Goal: Task Accomplishment & Management: Manage account settings

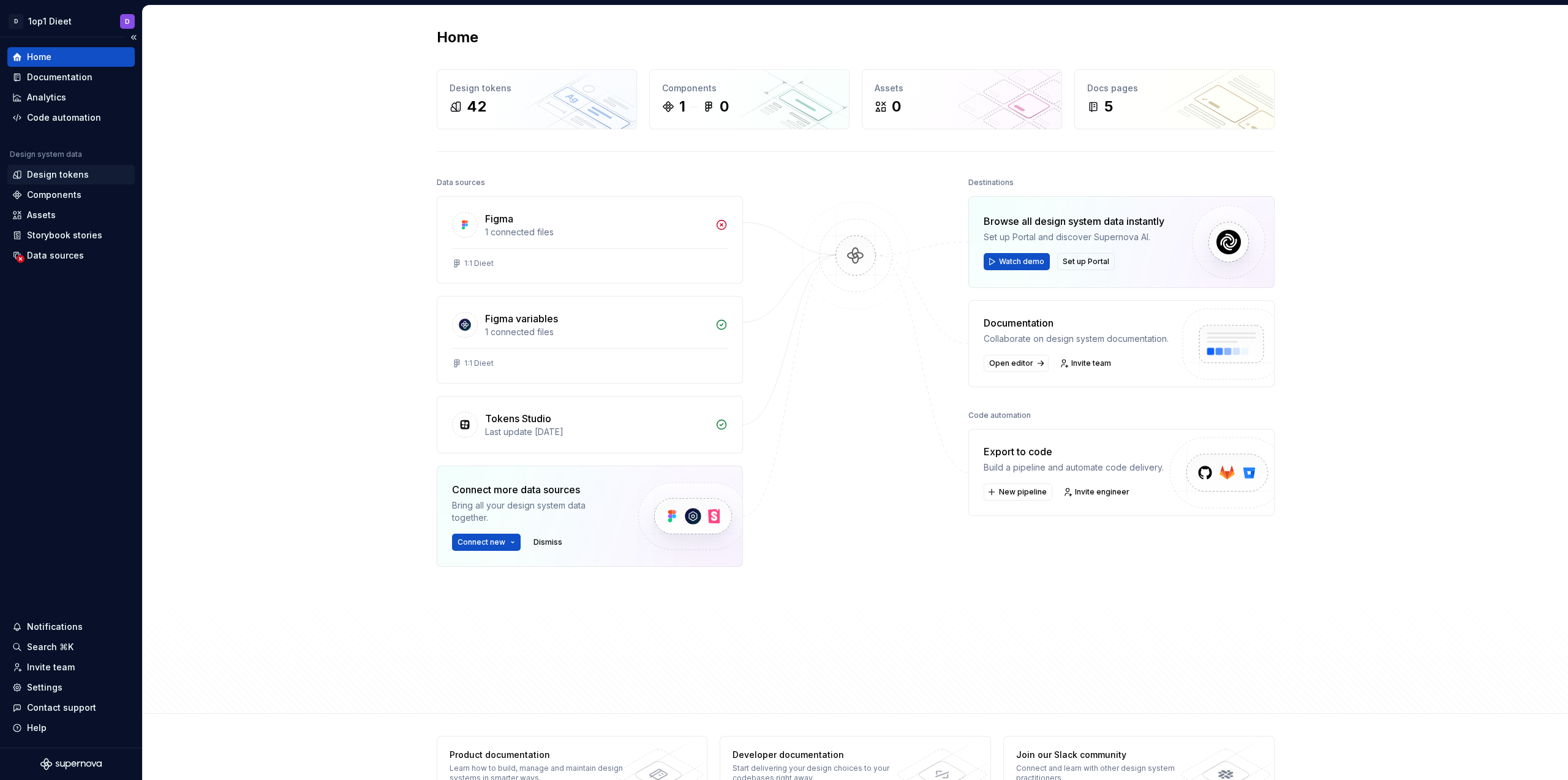
click at [65, 174] on div "Design tokens" at bounding box center [58, 175] width 62 height 12
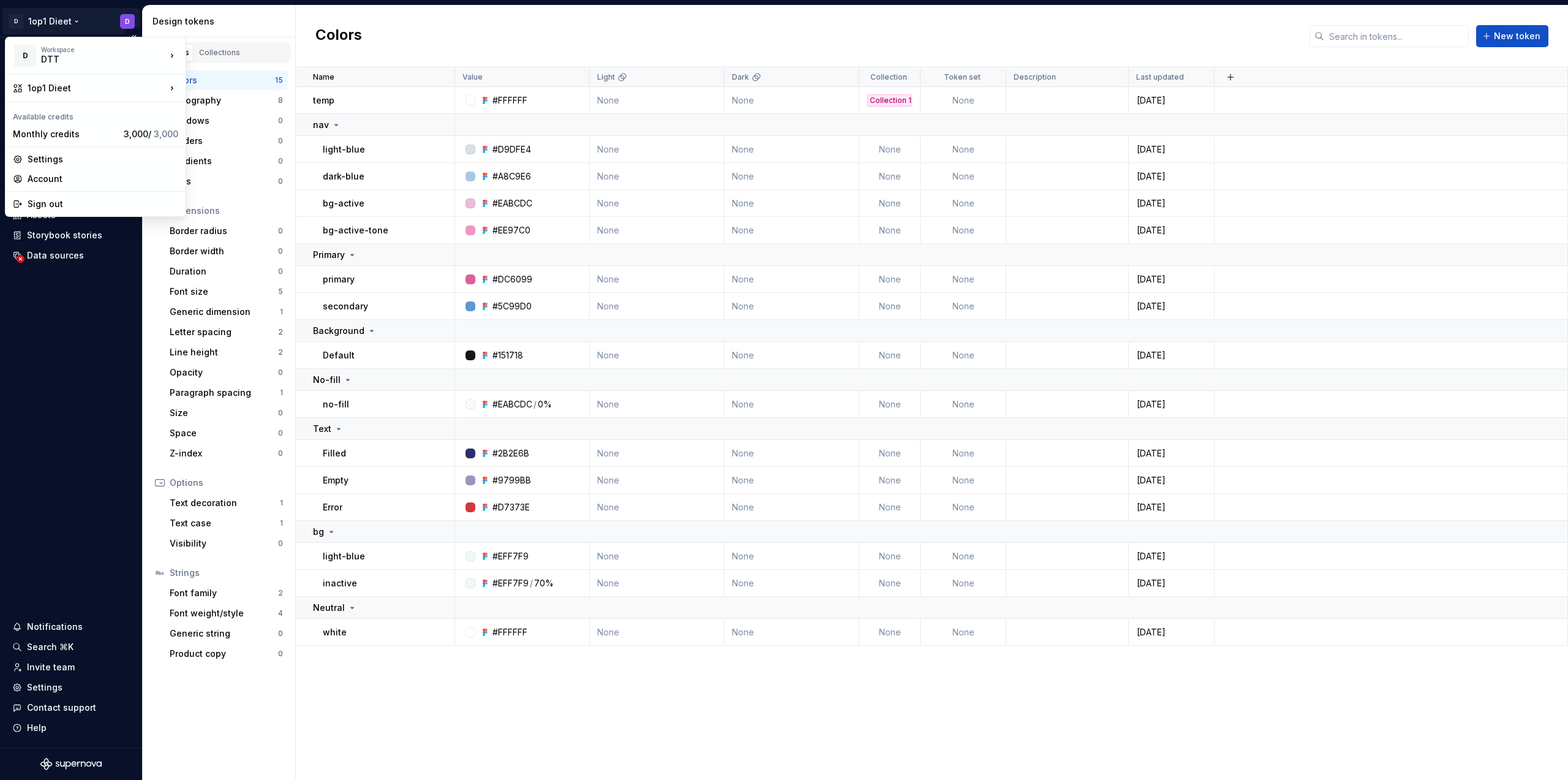
click at [54, 23] on html "D 1op1 Dieet D Home Documentation Analytics Code automation Design system data …" at bounding box center [784, 390] width 1568 height 780
click at [76, 60] on div "DTT" at bounding box center [93, 59] width 104 height 12
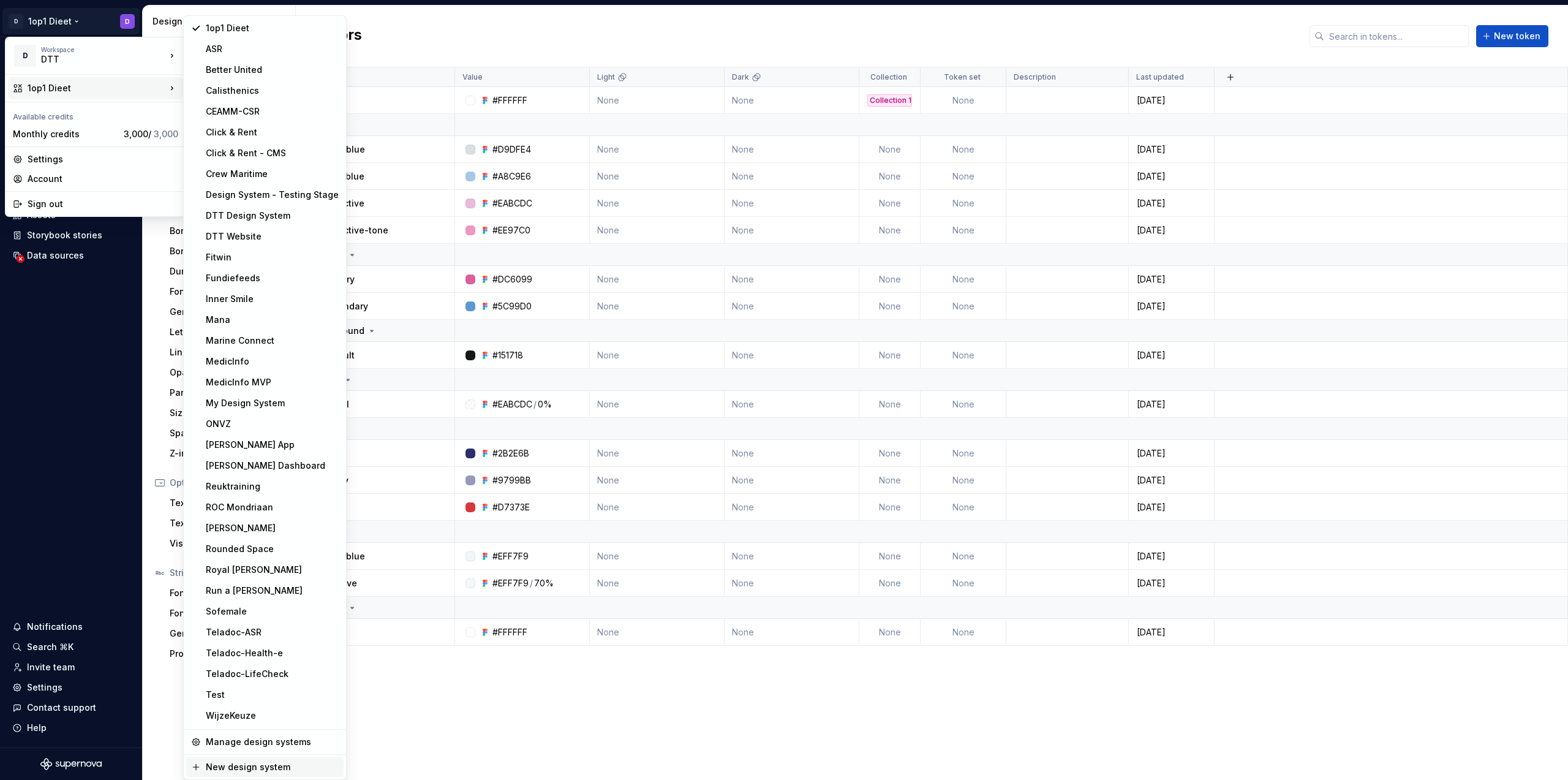
click at [253, 767] on div "New design system" at bounding box center [272, 767] width 133 height 12
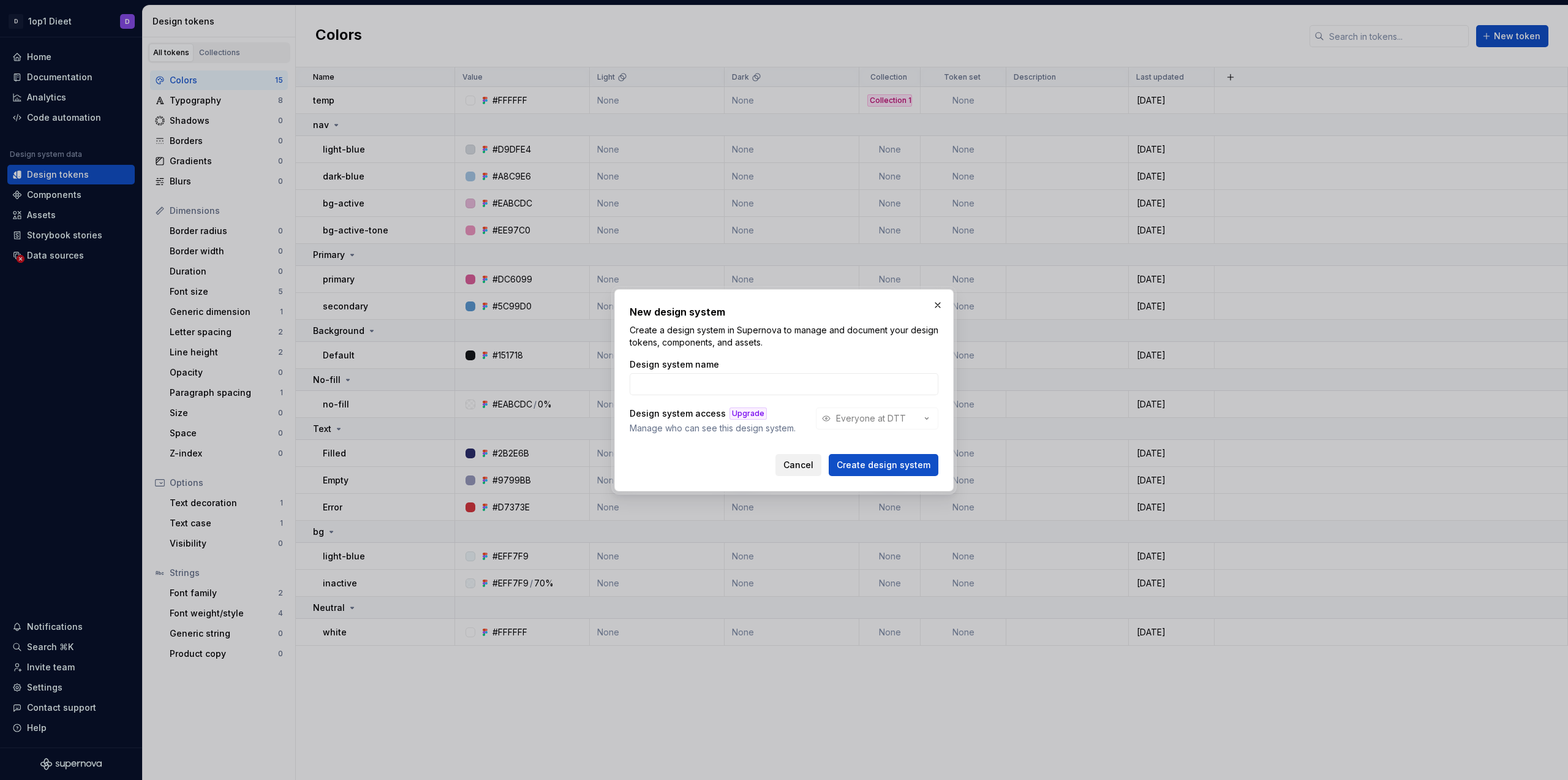
click at [812, 473] on button "Cancel" at bounding box center [798, 465] width 46 height 22
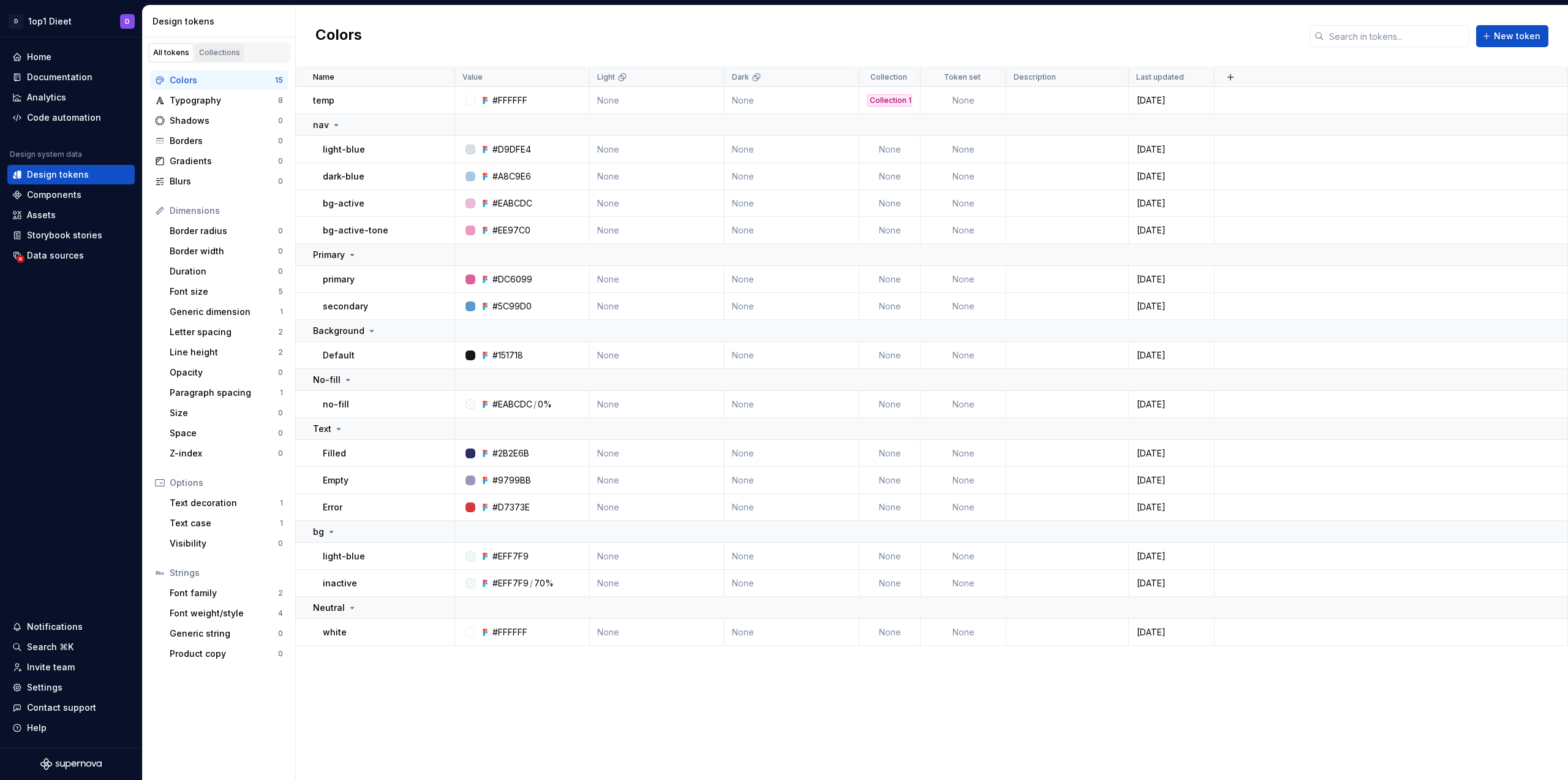
click at [204, 54] on div "Collections" at bounding box center [219, 53] width 41 height 10
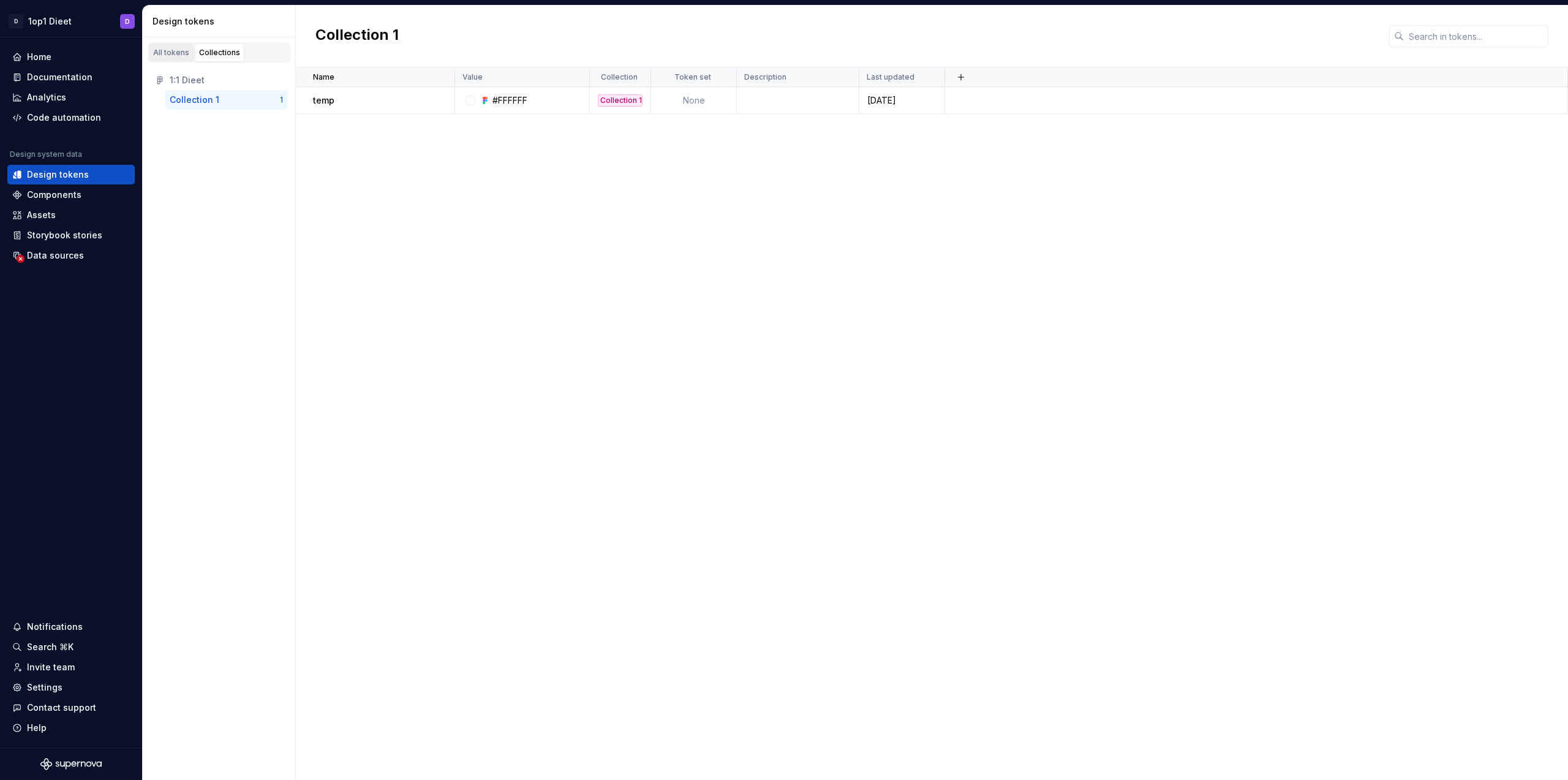
click at [172, 56] on div "All tokens" at bounding box center [171, 53] width 36 height 10
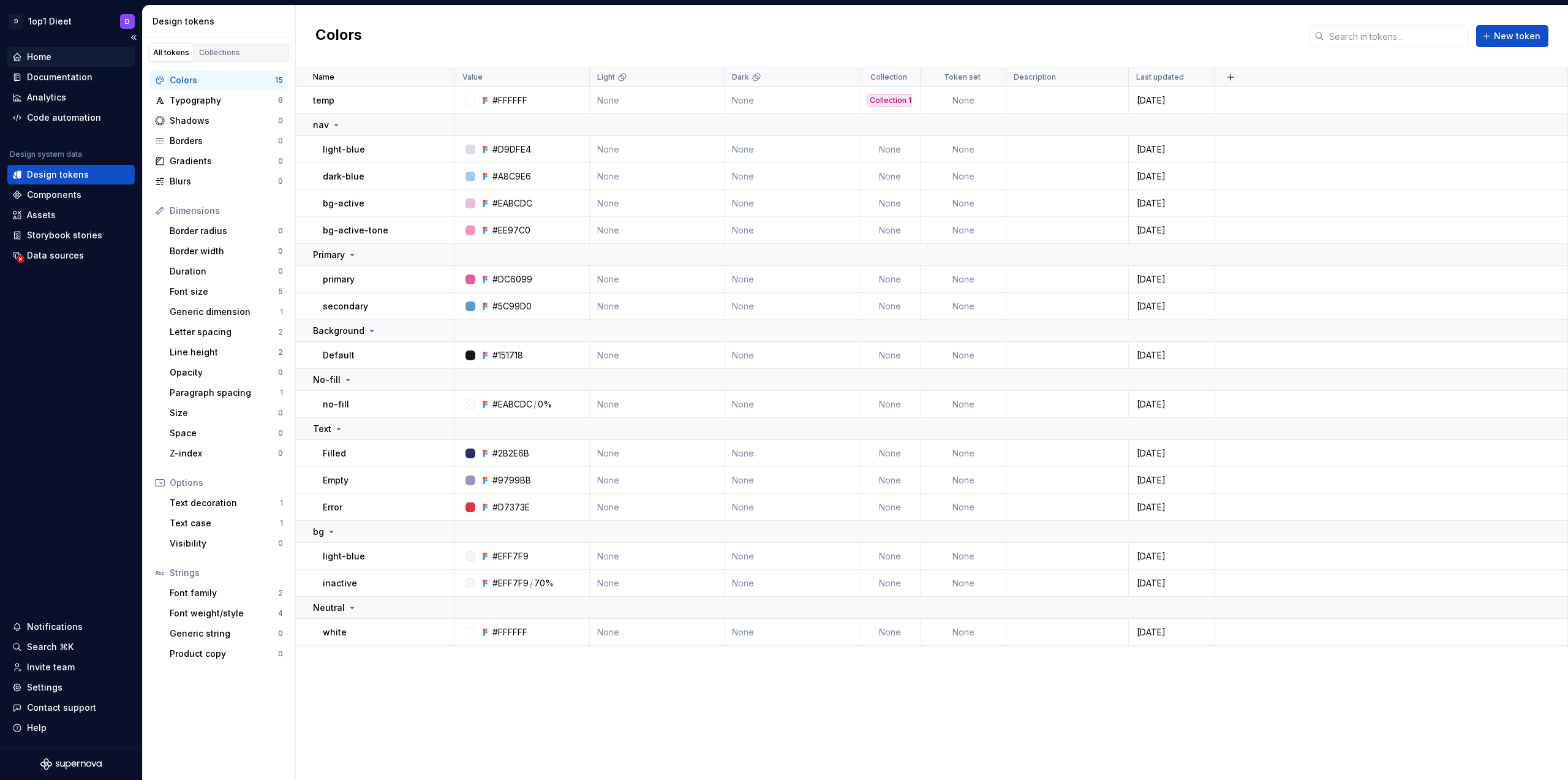
click at [41, 53] on div "Home" at bounding box center [39, 56] width 24 height 12
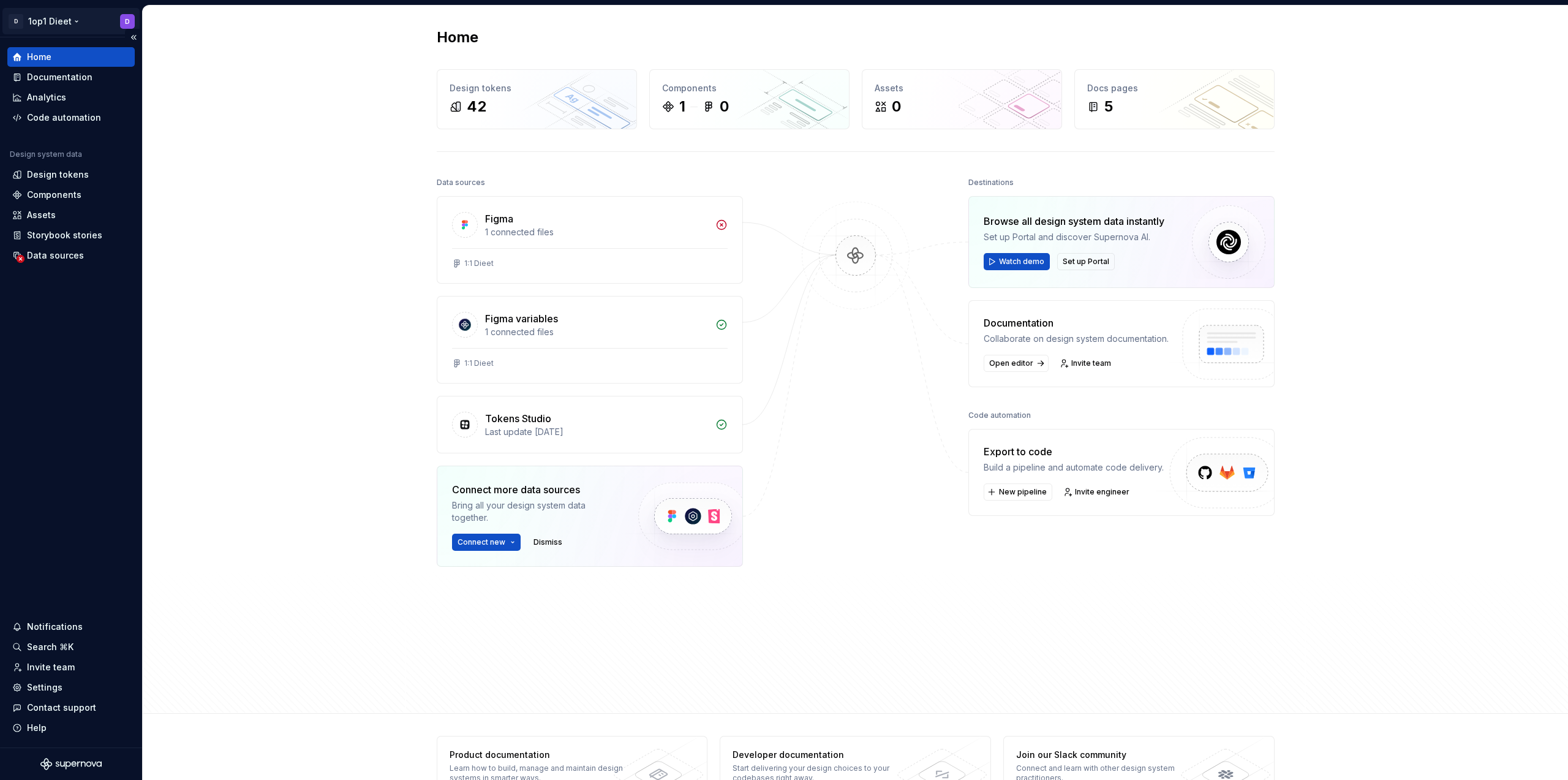
click at [56, 16] on html "D 1op1 Dieet D Home Documentation Analytics Code automation Design system data …" at bounding box center [784, 390] width 1568 height 780
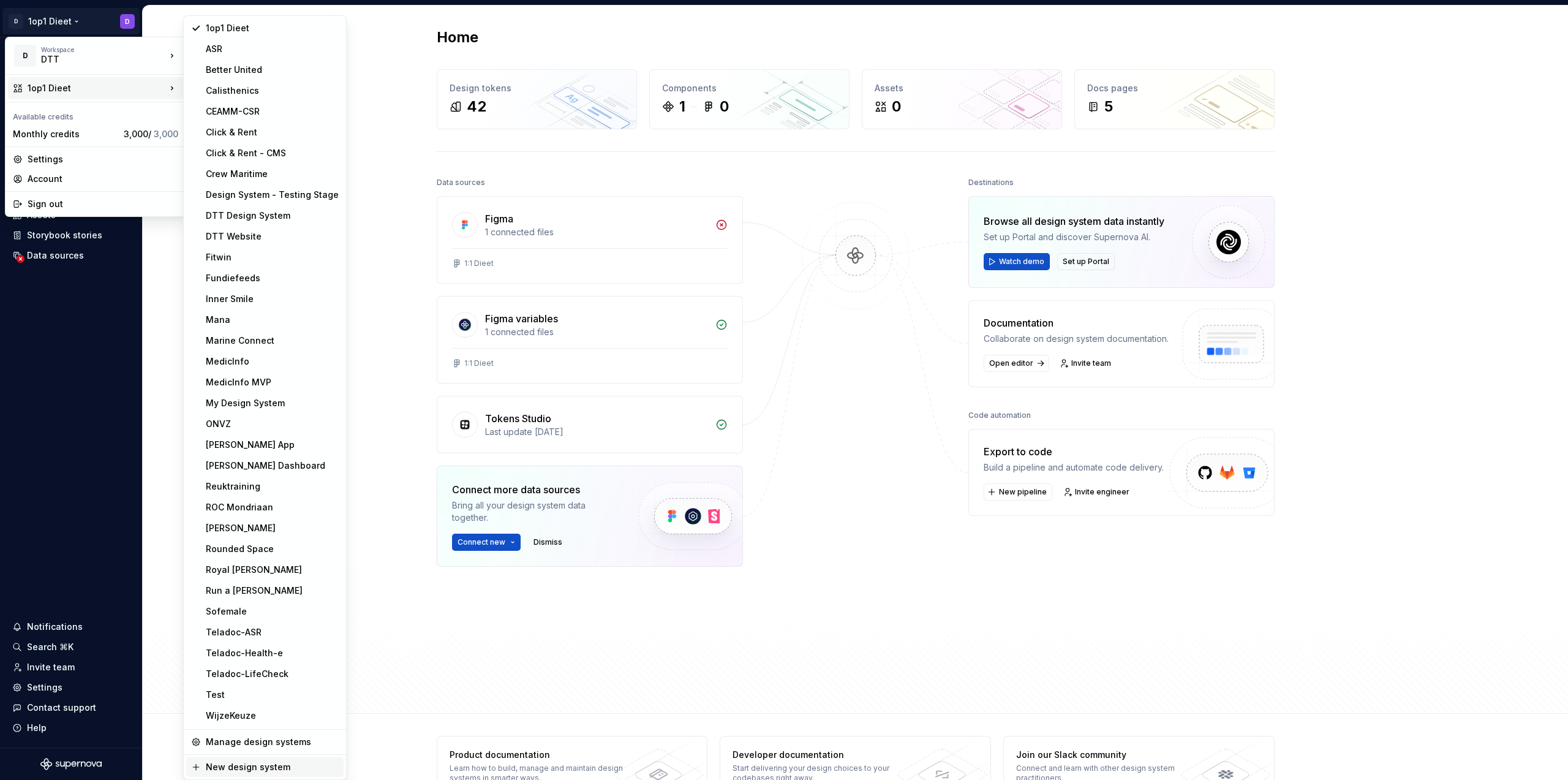
click at [230, 766] on div "New design system" at bounding box center [272, 767] width 133 height 12
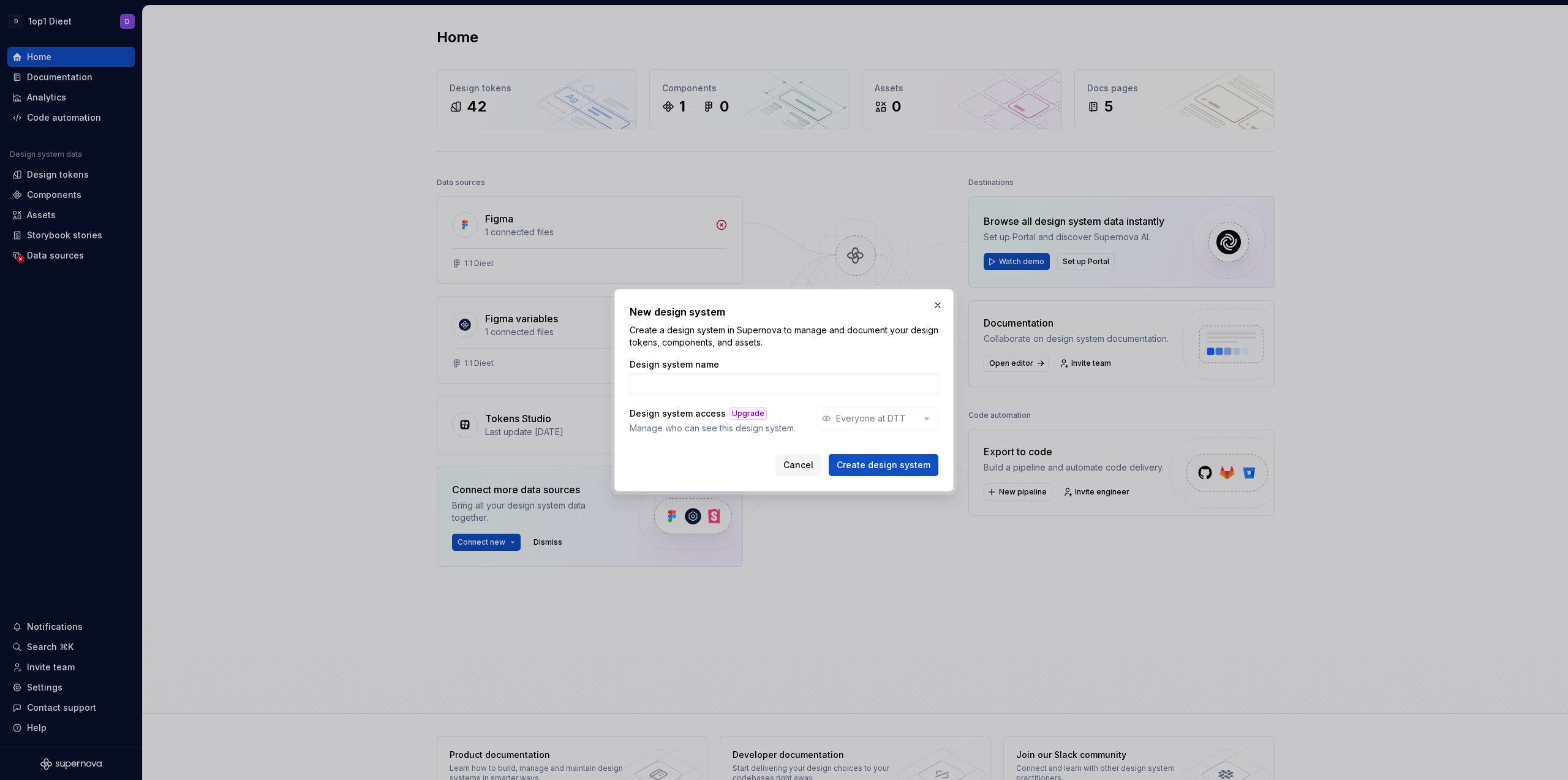
click at [890, 420] on div "Design system access Upgrade Manage who can see this design system. Everyone at…" at bounding box center [784, 420] width 309 height 27
click at [810, 387] on input "Design system name" at bounding box center [784, 384] width 309 height 22
type input "Stemp"
